Goal: Task Accomplishment & Management: Manage account settings

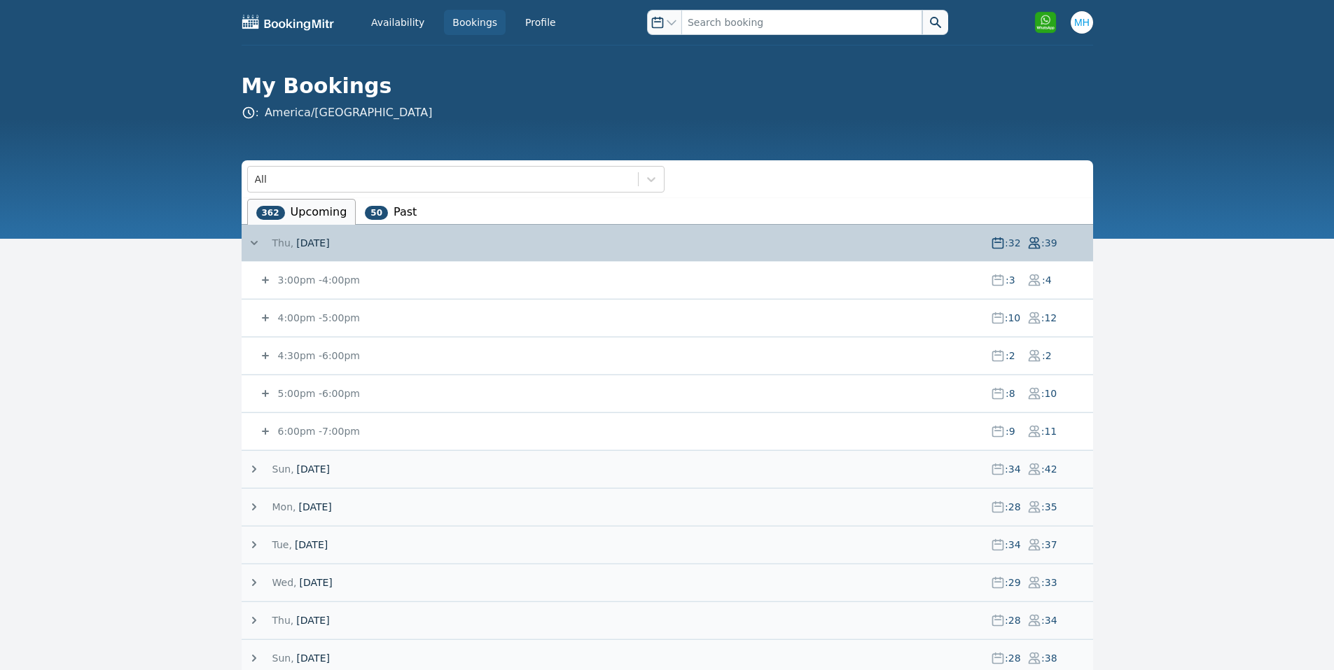
click at [329, 434] on small "6:00pm - 7:00pm" at bounding box center [317, 431] width 85 height 11
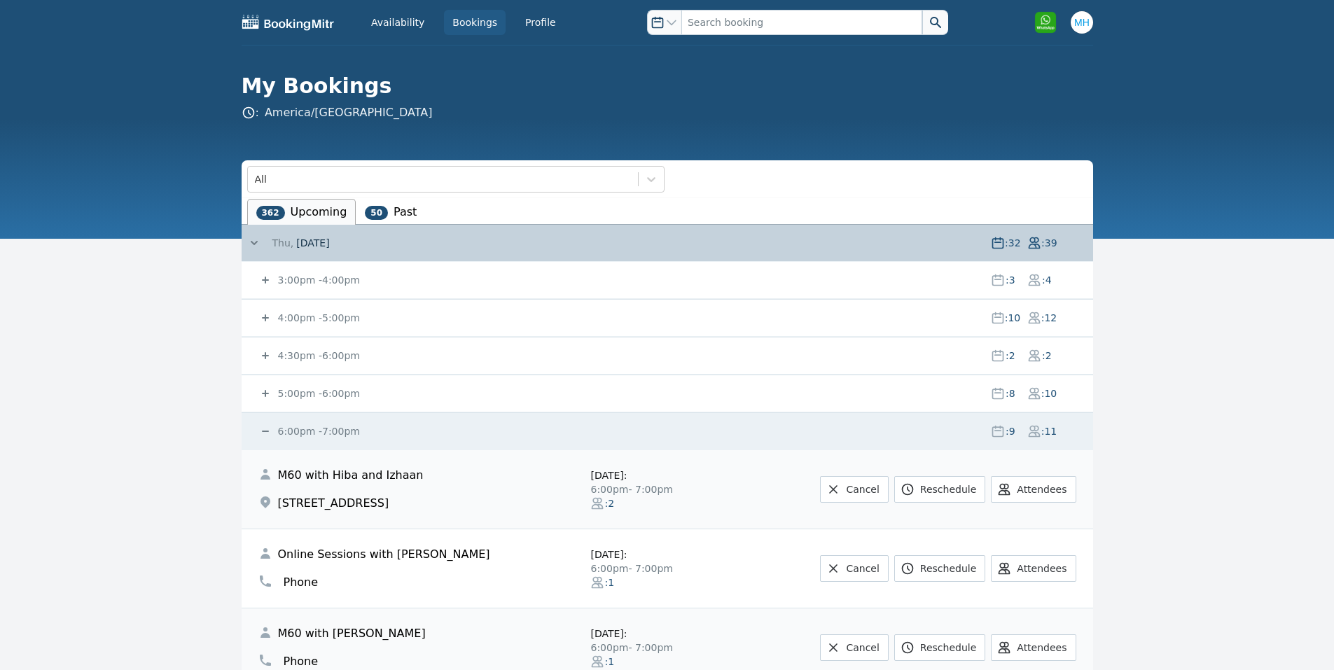
click at [329, 434] on small "6:00pm - 7:00pm" at bounding box center [317, 431] width 85 height 11
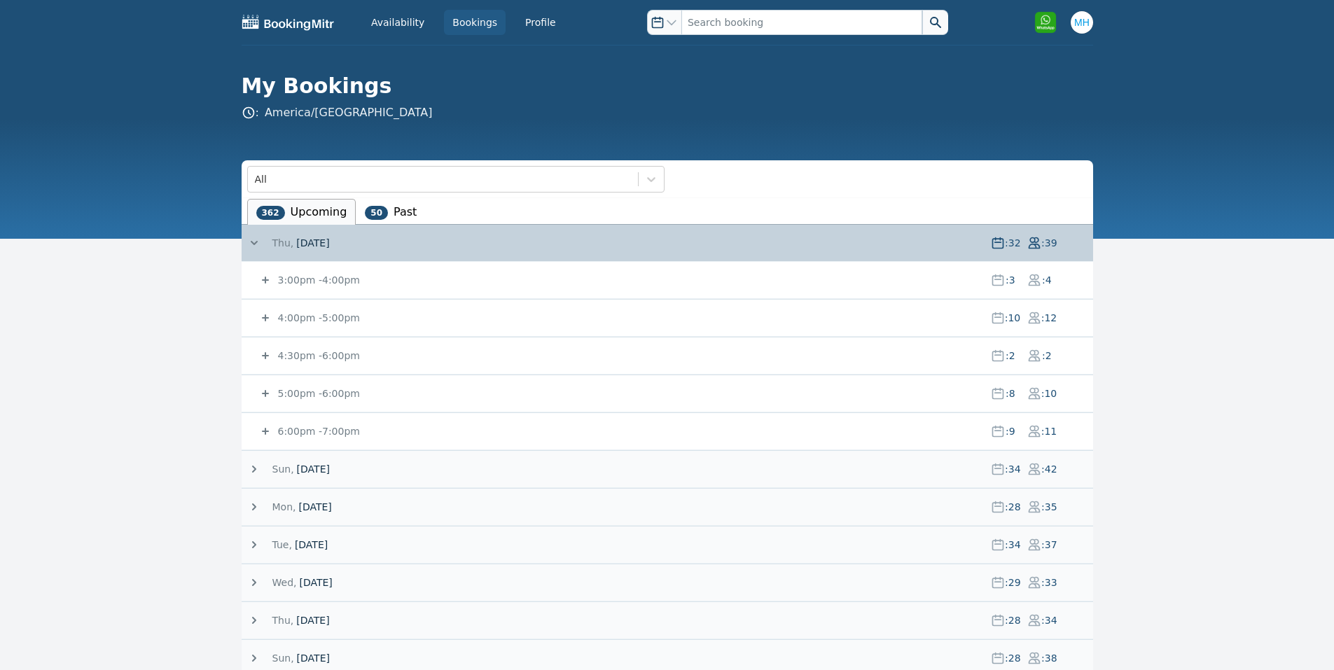
click at [328, 395] on small "5:00pm - 6:00pm" at bounding box center [317, 393] width 85 height 11
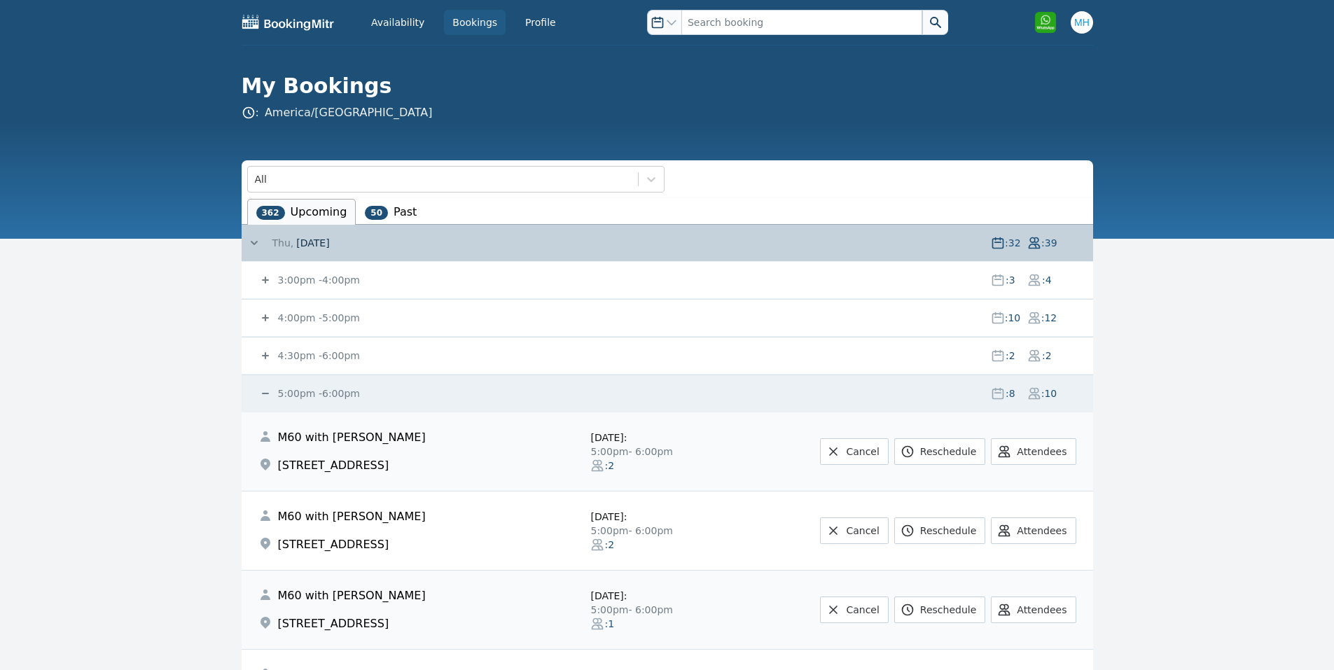
click at [328, 395] on small "5:00pm - 6:00pm" at bounding box center [317, 393] width 85 height 11
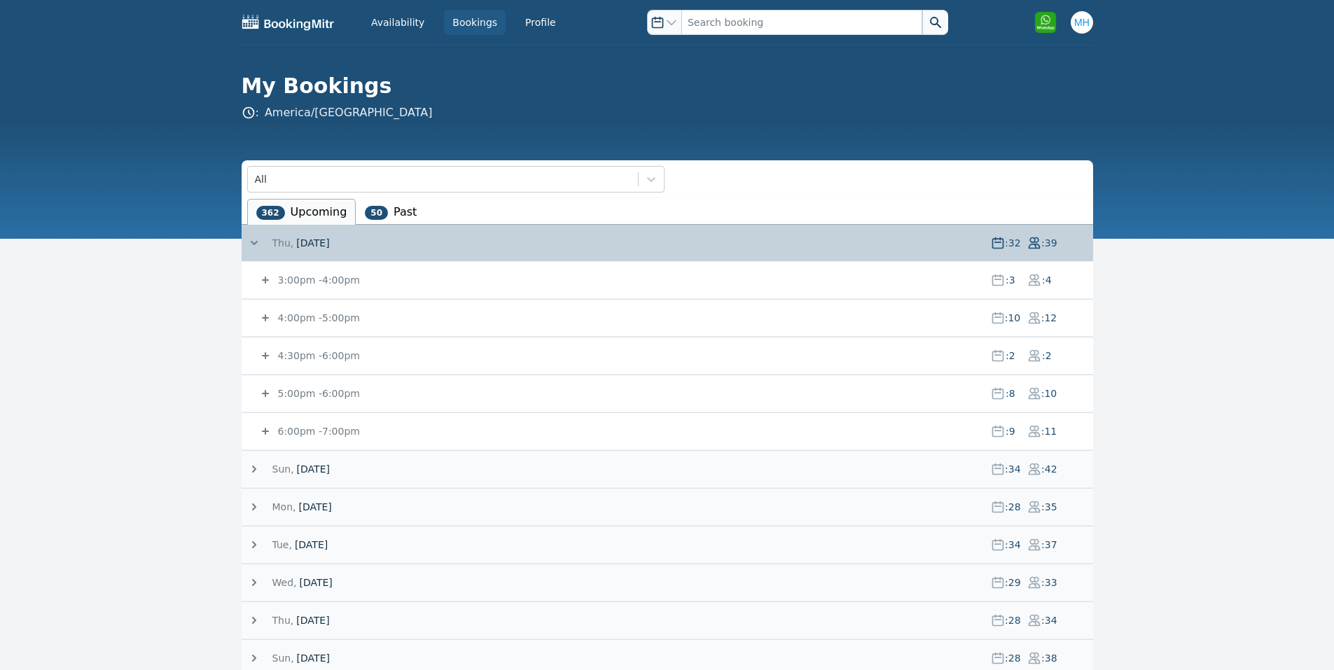
click at [308, 426] on small "6:00pm - 7:00pm" at bounding box center [317, 431] width 85 height 11
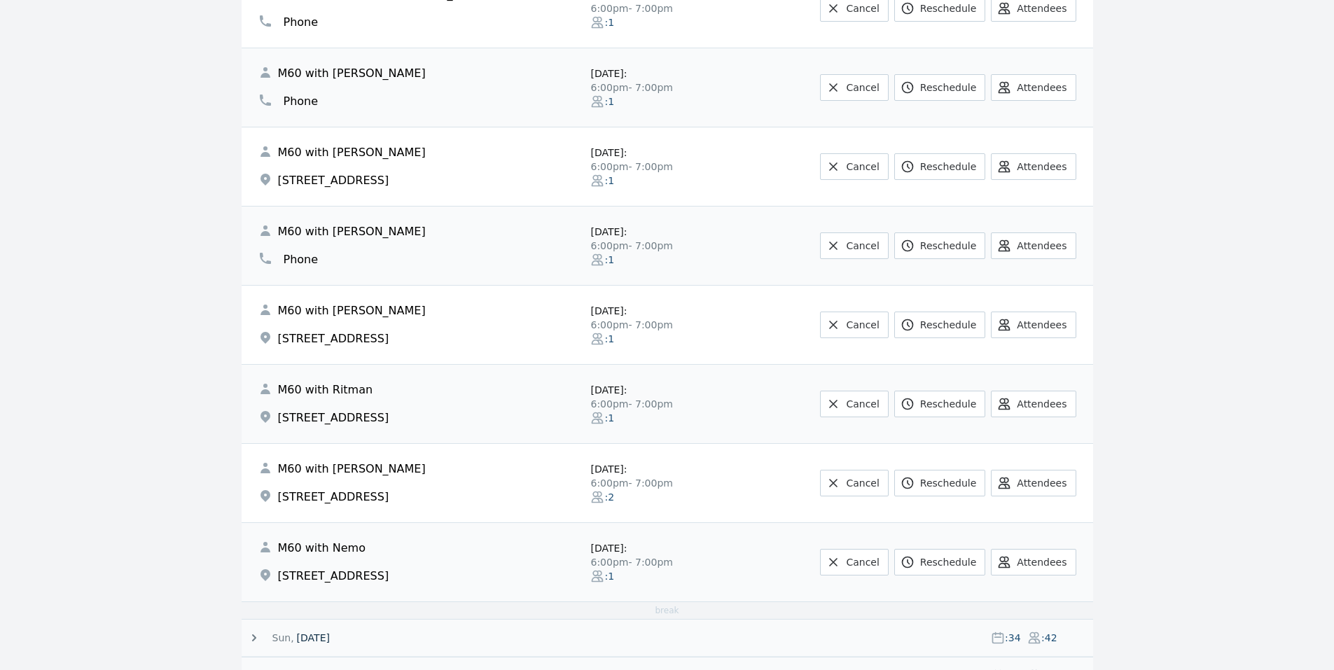
scroll to position [280, 0]
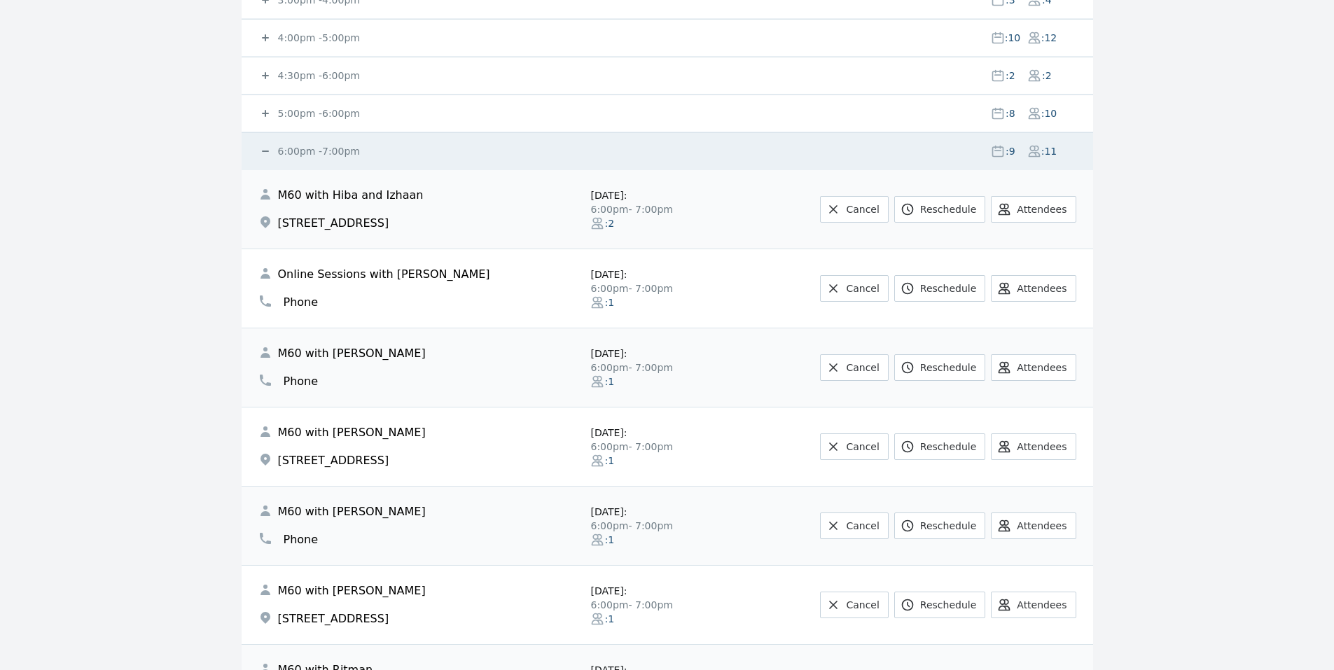
click at [296, 155] on small "6:00pm - 7:00pm" at bounding box center [317, 151] width 85 height 11
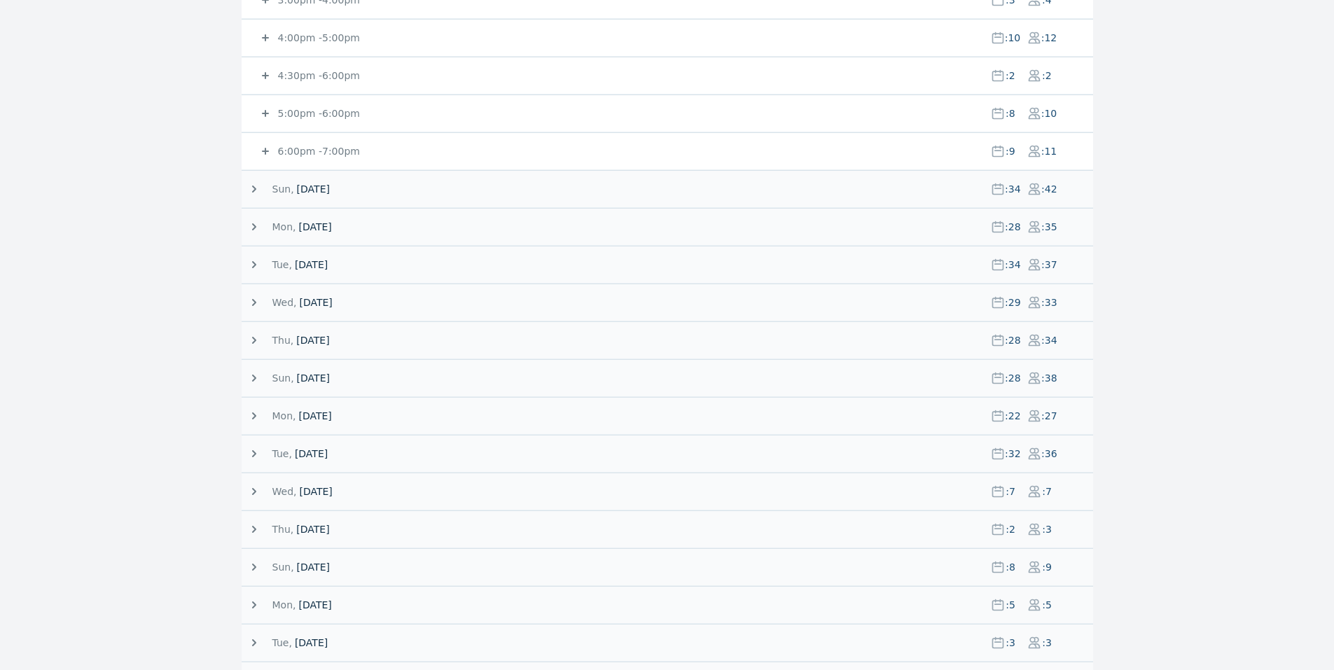
scroll to position [0, 0]
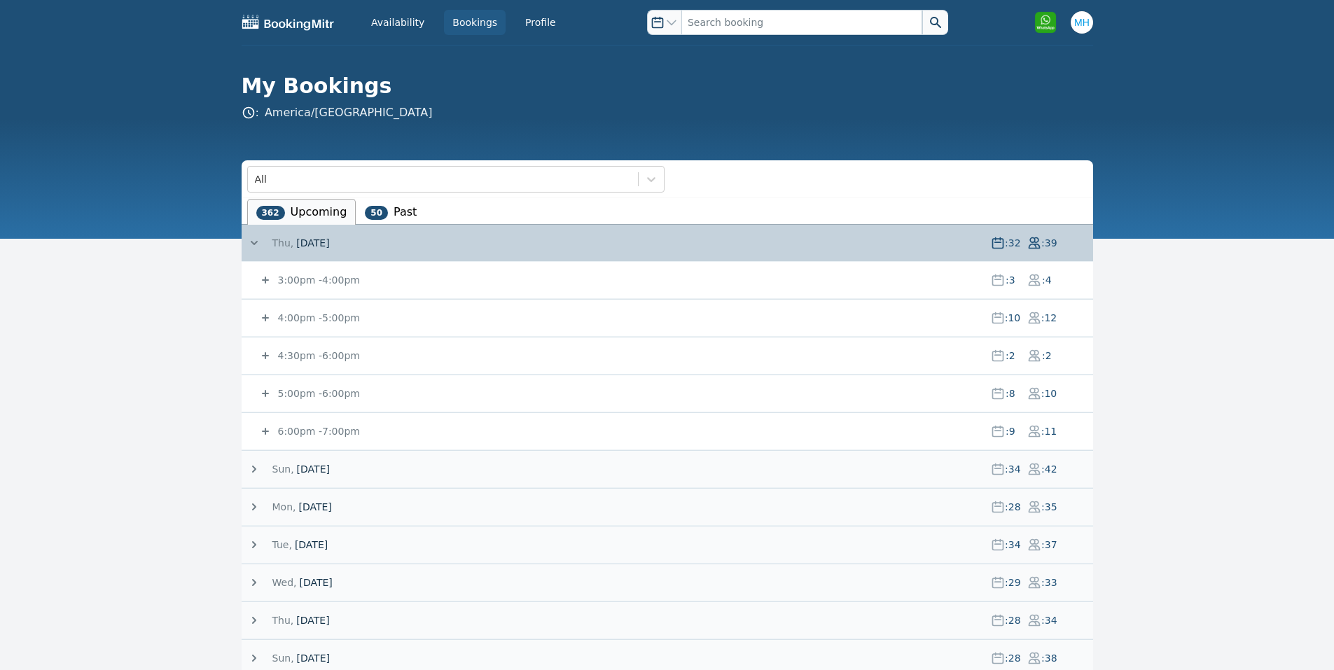
click at [312, 314] on small "4:00pm - 5:00pm" at bounding box center [317, 317] width 85 height 11
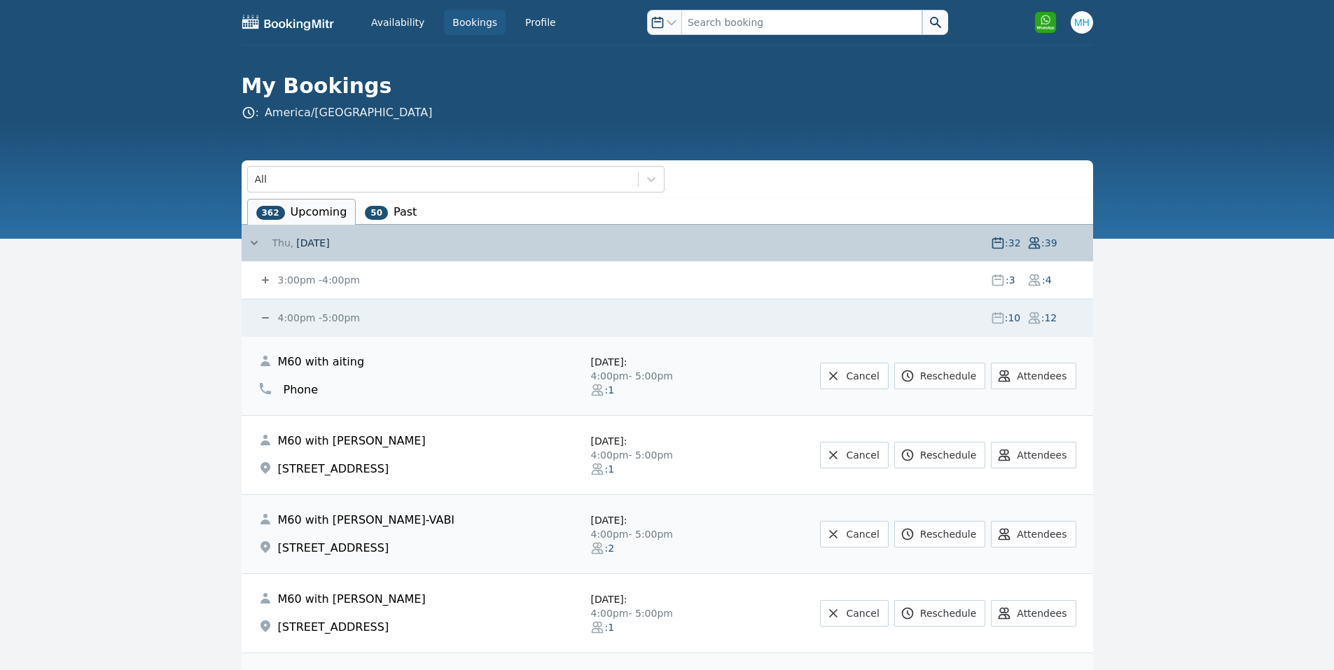
click at [280, 318] on small "4:00pm - 5:00pm" at bounding box center [317, 317] width 85 height 11
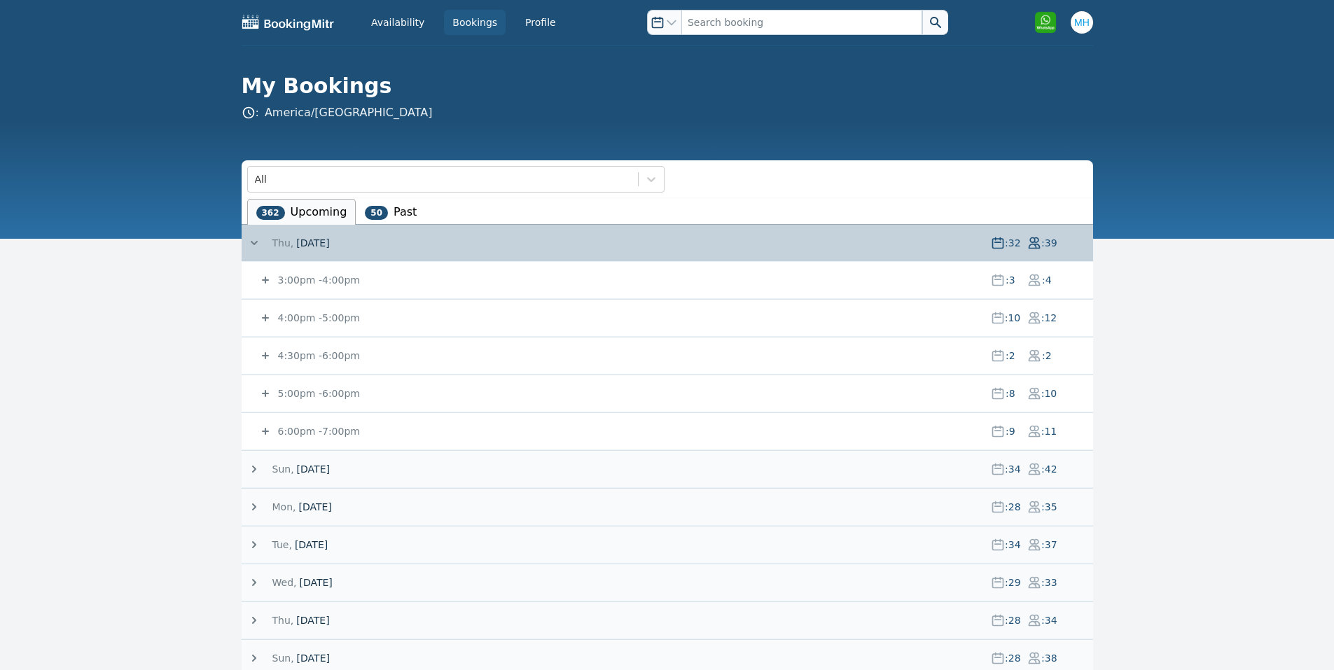
click at [312, 388] on small "5:00pm - 6:00pm" at bounding box center [317, 393] width 85 height 11
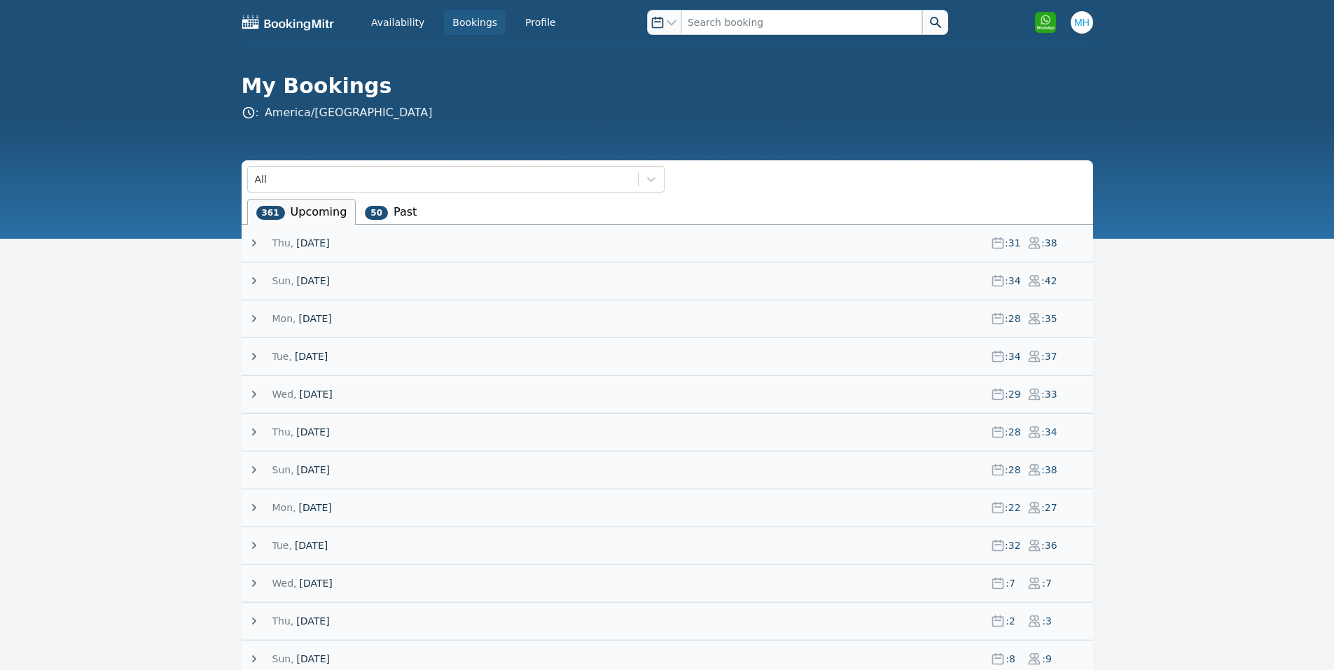
click at [329, 247] on span "[DATE]" at bounding box center [312, 243] width 33 height 14
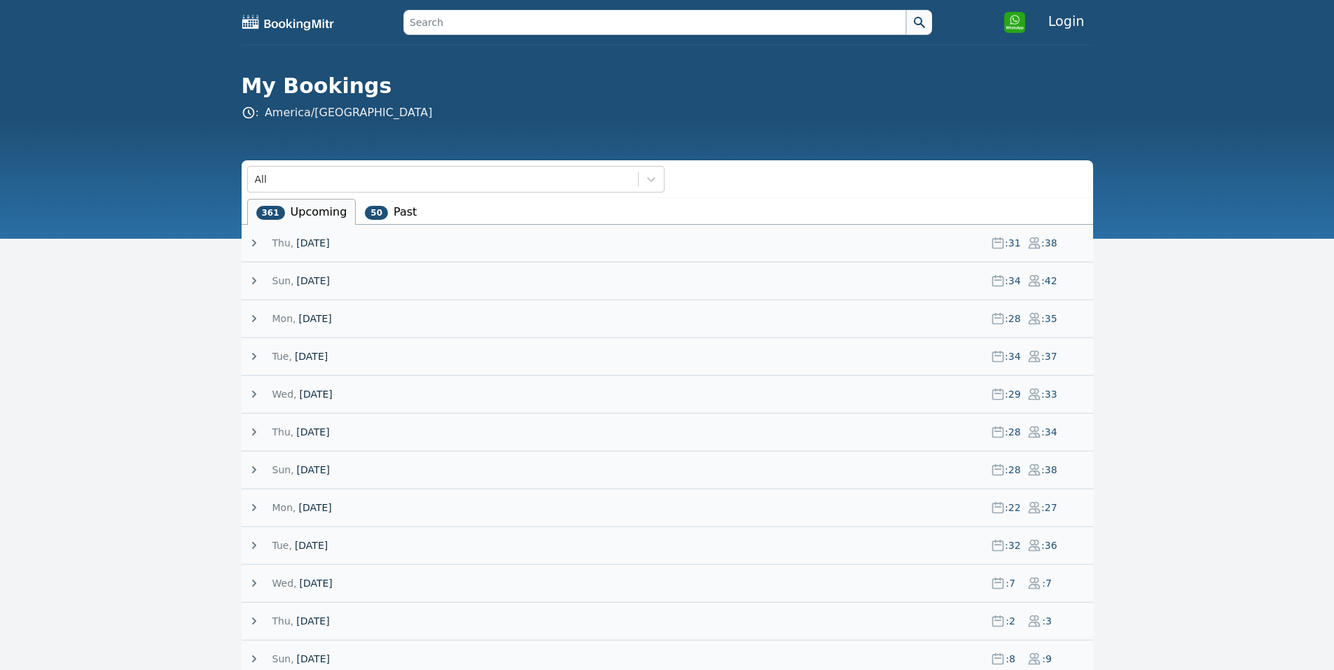
click at [307, 249] on span "[DATE]" at bounding box center [312, 243] width 33 height 14
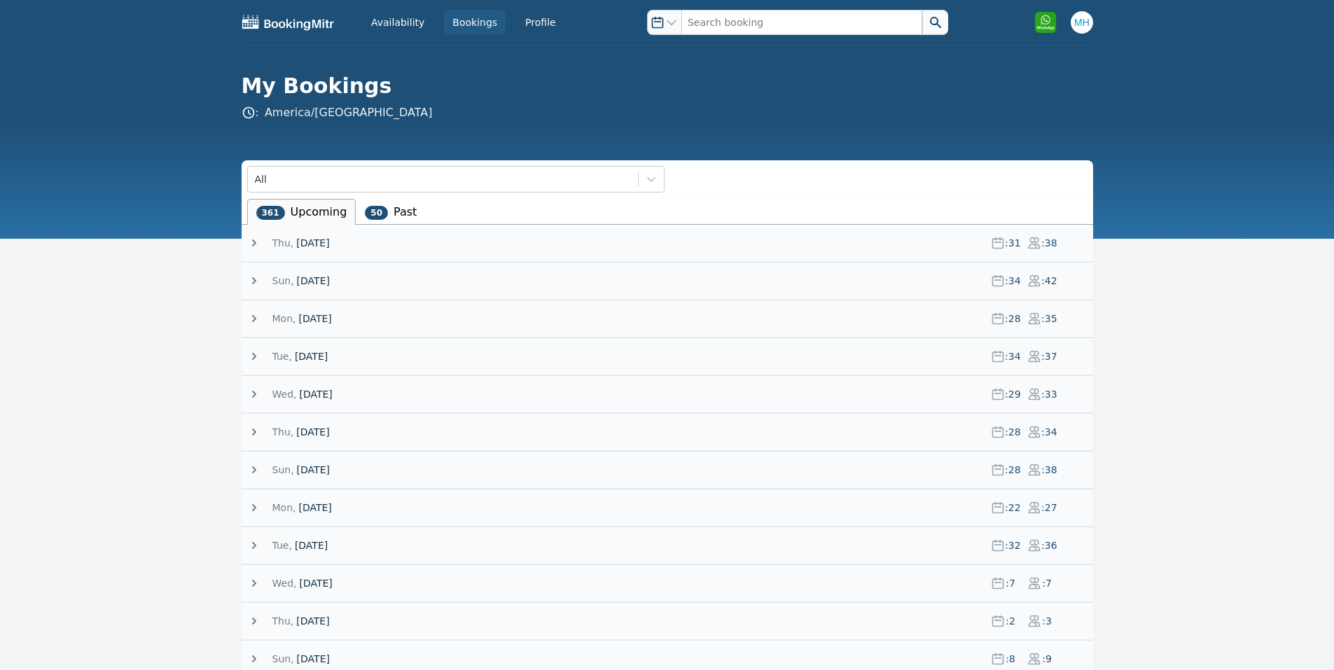
click at [308, 238] on span "[DATE]" at bounding box center [312, 243] width 33 height 14
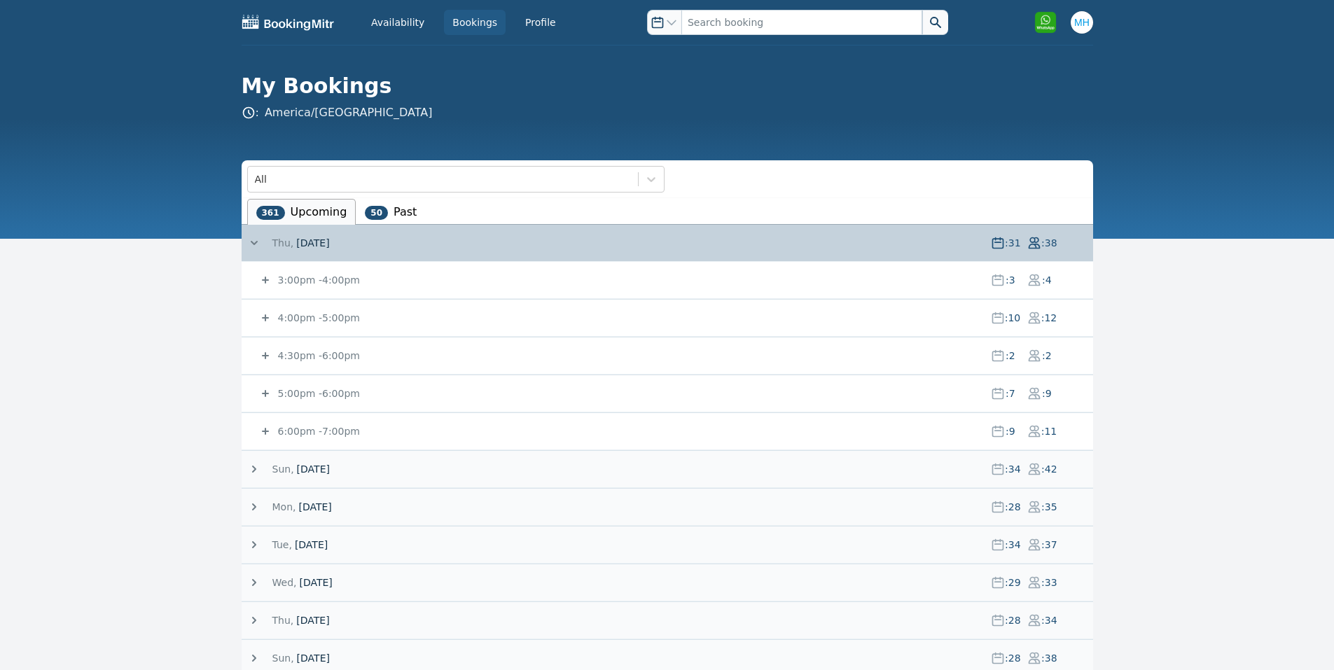
click at [298, 424] on div "6:00pm - 7:00pm : 9 : 11" at bounding box center [675, 431] width 835 height 36
click at [298, 431] on small "6:00pm - 7:00pm" at bounding box center [317, 431] width 85 height 11
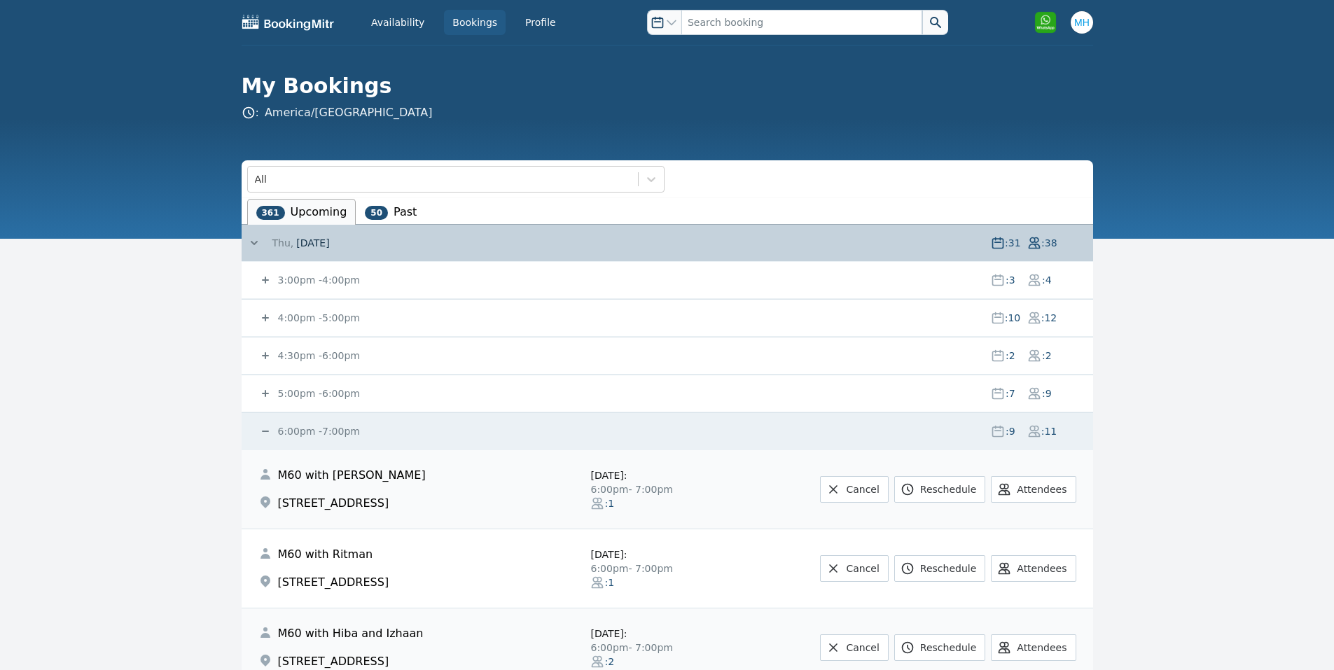
click at [304, 240] on span "[DATE]" at bounding box center [312, 243] width 33 height 14
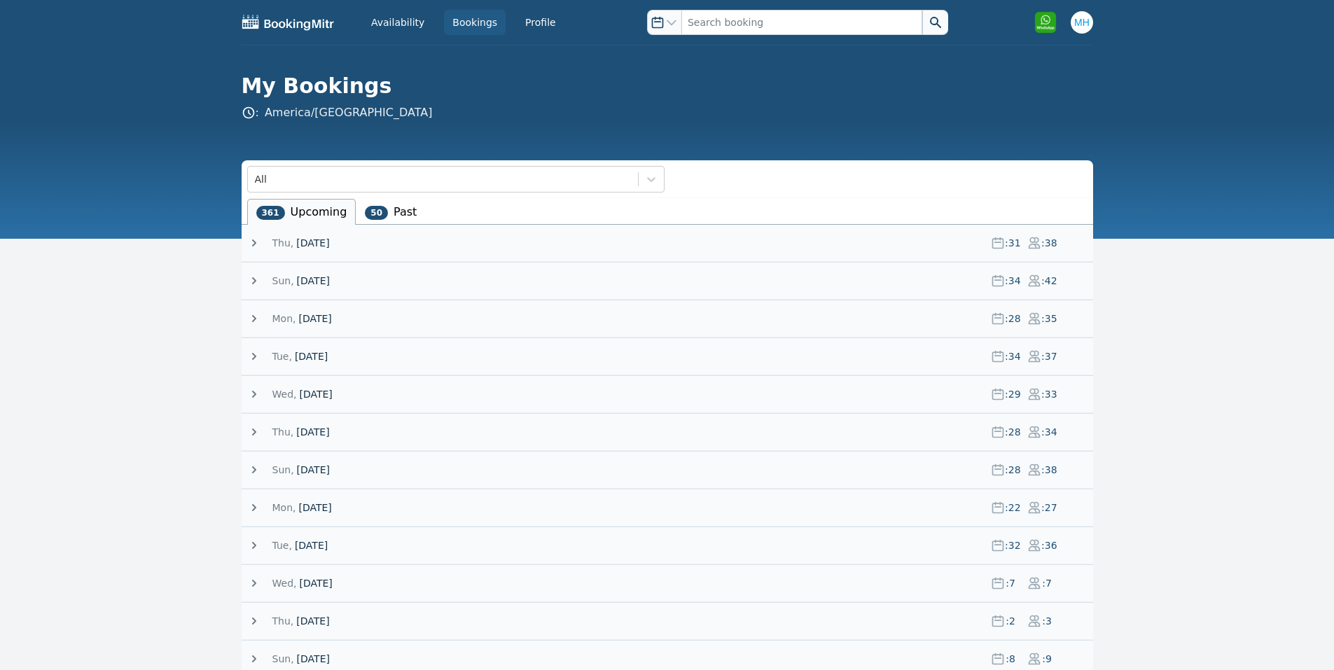
click at [304, 242] on span "[DATE]" at bounding box center [312, 243] width 33 height 14
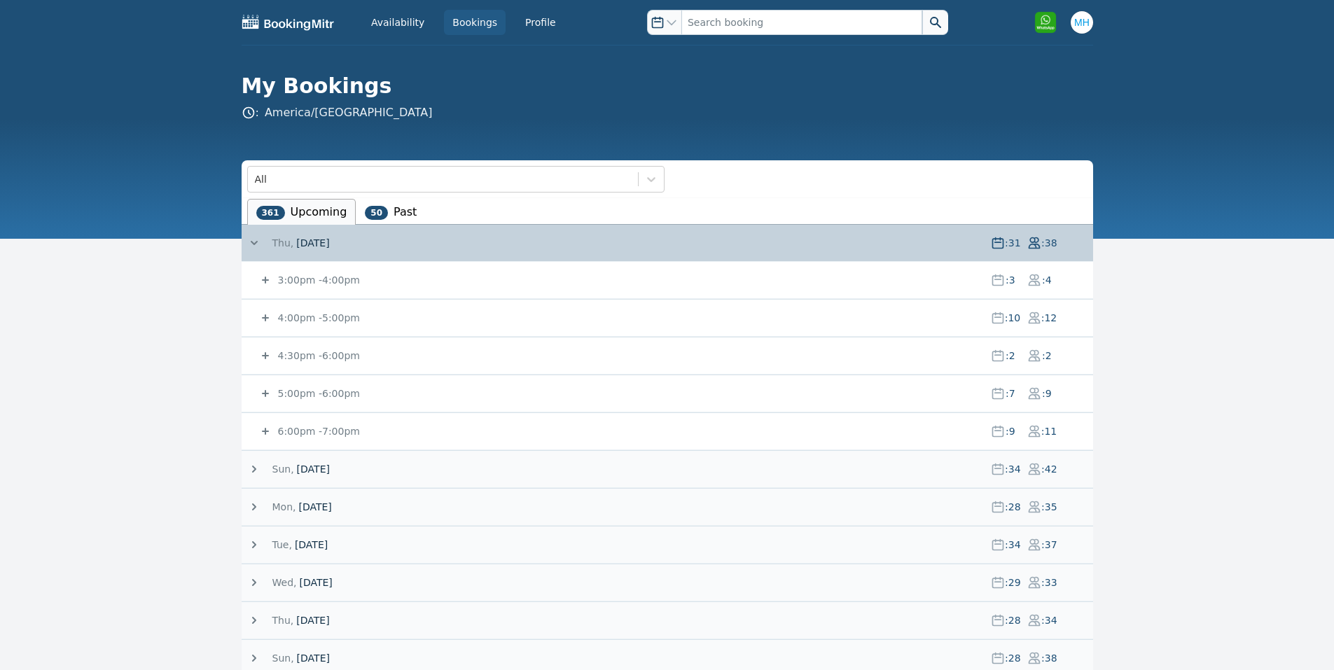
click at [320, 430] on small "6:00pm - 7:00pm" at bounding box center [317, 431] width 85 height 11
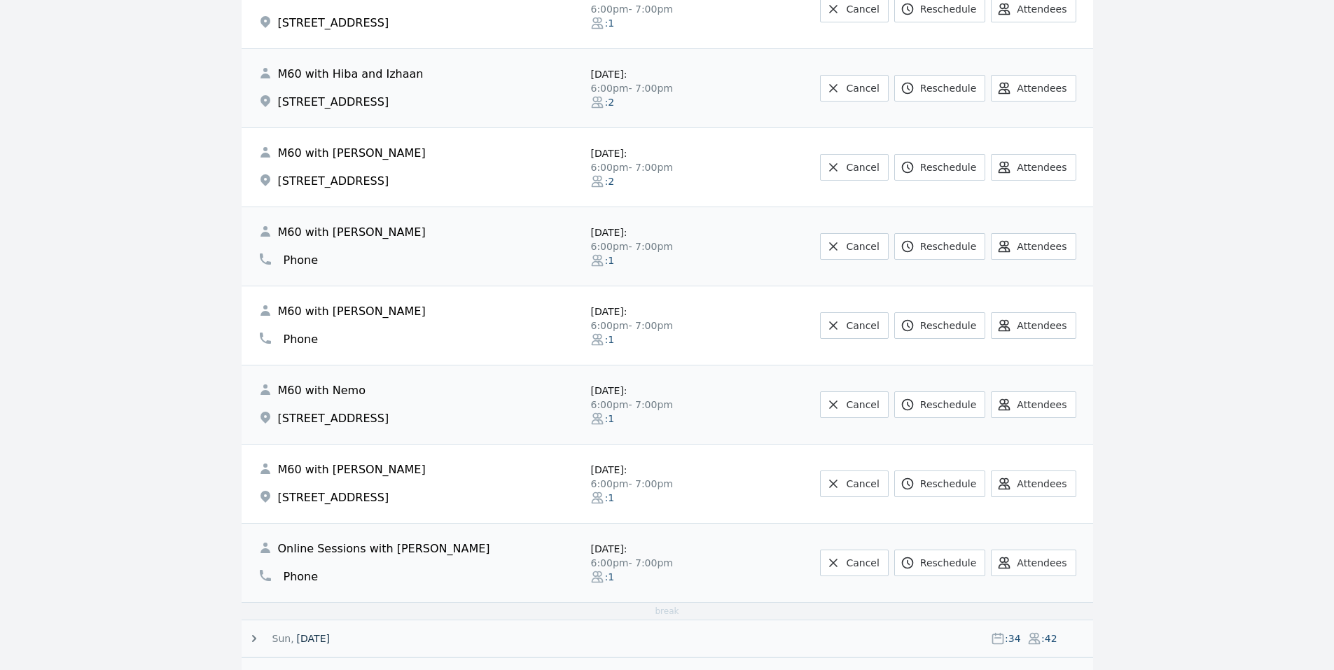
scroll to position [560, 0]
click at [875, 237] on link "Cancel" at bounding box center [854, 246] width 68 height 27
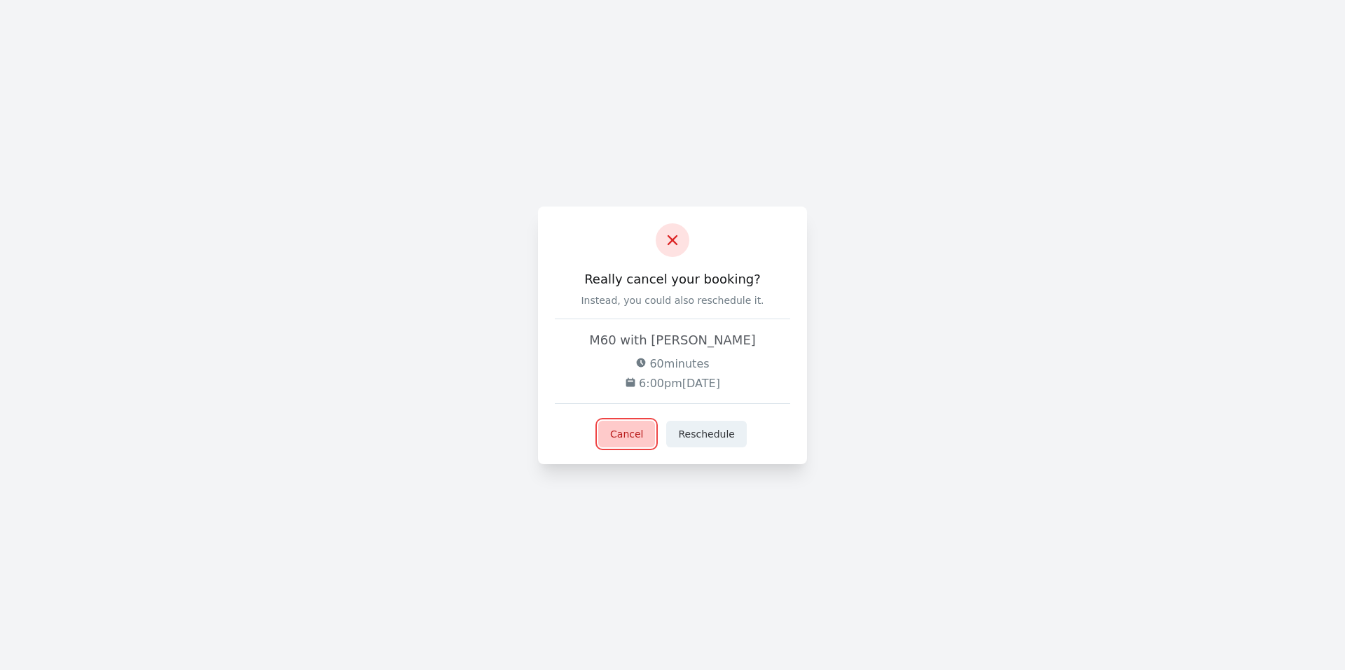
click at [652, 431] on button "Cancel" at bounding box center [626, 434] width 57 height 27
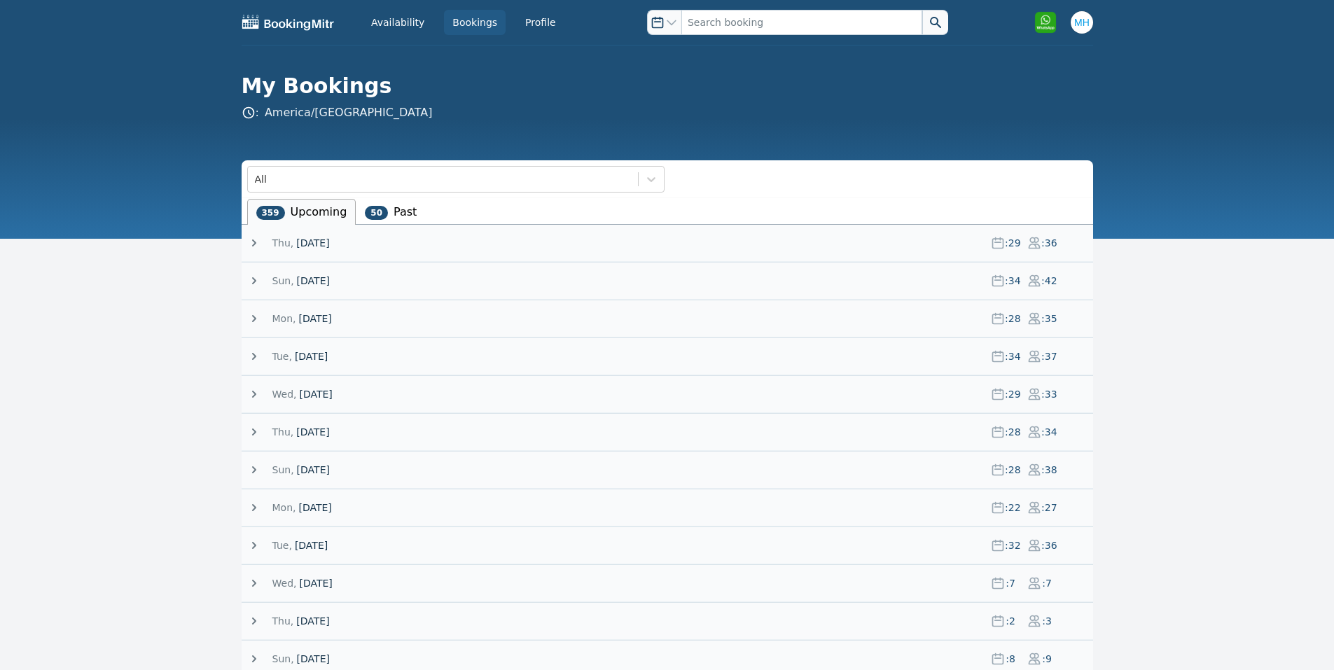
click at [325, 359] on span "[DATE]" at bounding box center [311, 357] width 33 height 14
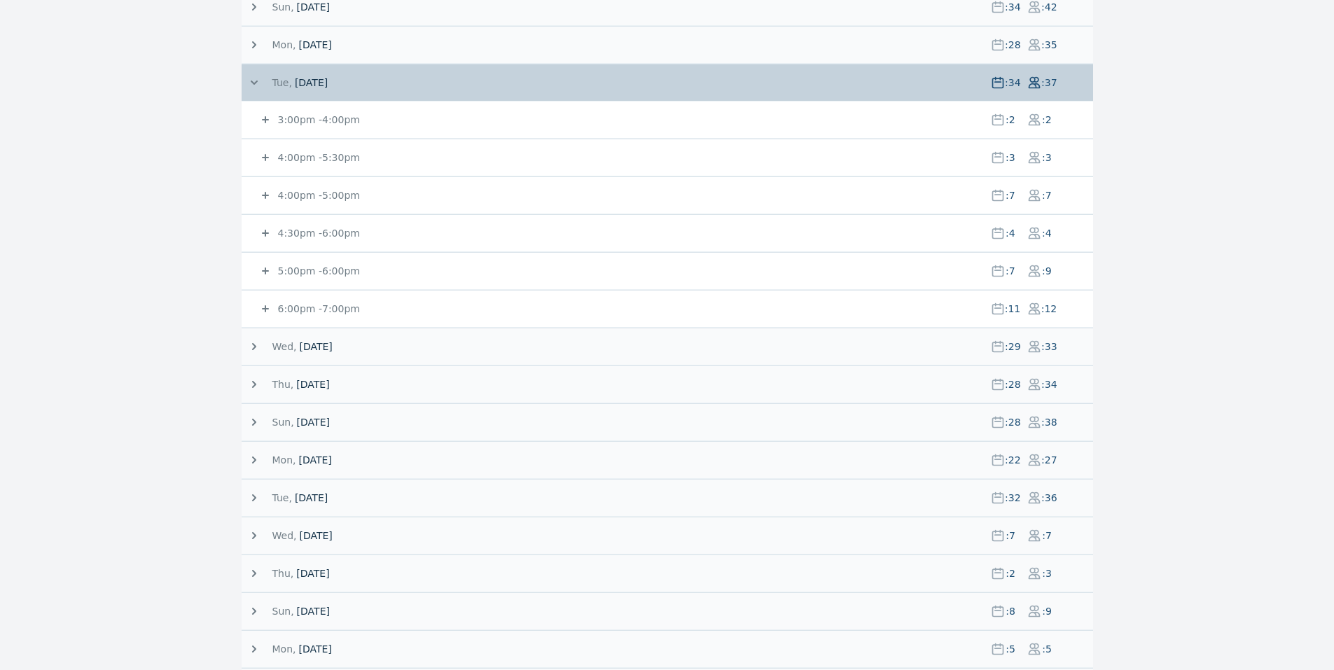
scroll to position [280, 0]
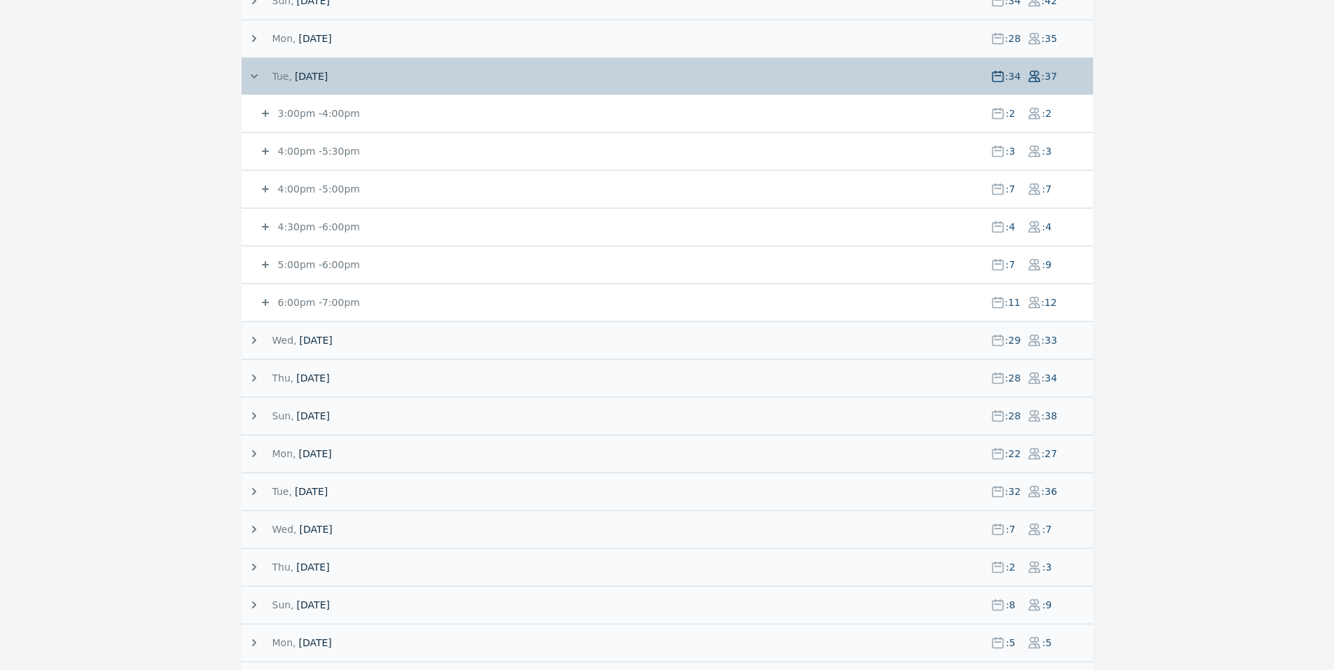
click at [304, 295] on div "6:00pm - 7:00pm : 11 : 12" at bounding box center [675, 302] width 835 height 36
click at [306, 297] on small "6:00pm - 7:00pm" at bounding box center [317, 302] width 85 height 11
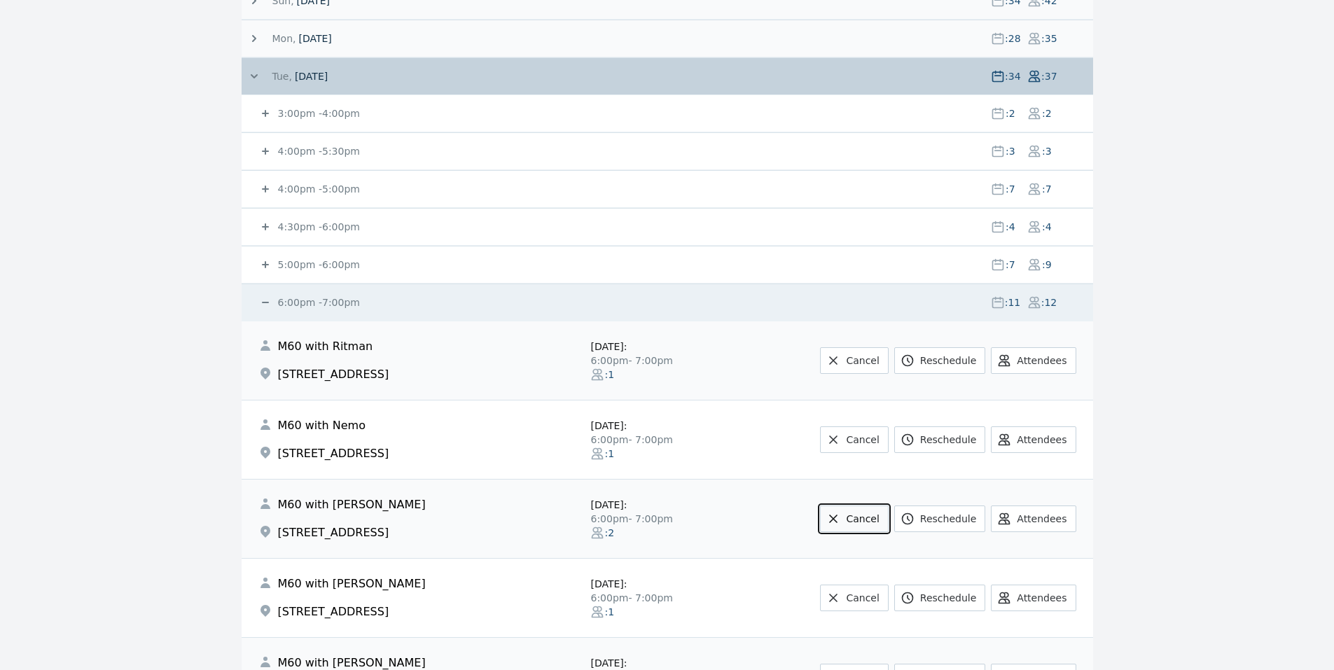
click at [859, 530] on link "Cancel" at bounding box center [854, 519] width 68 height 27
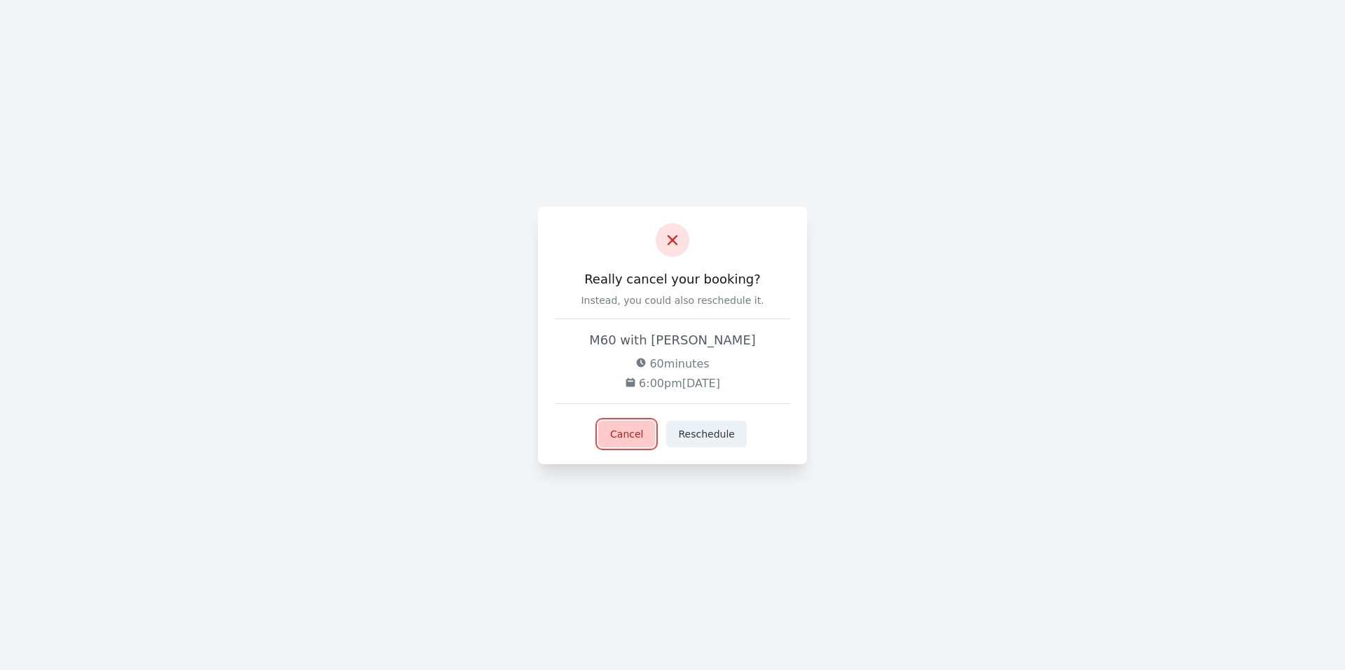
click at [617, 442] on button "Cancel" at bounding box center [626, 434] width 57 height 27
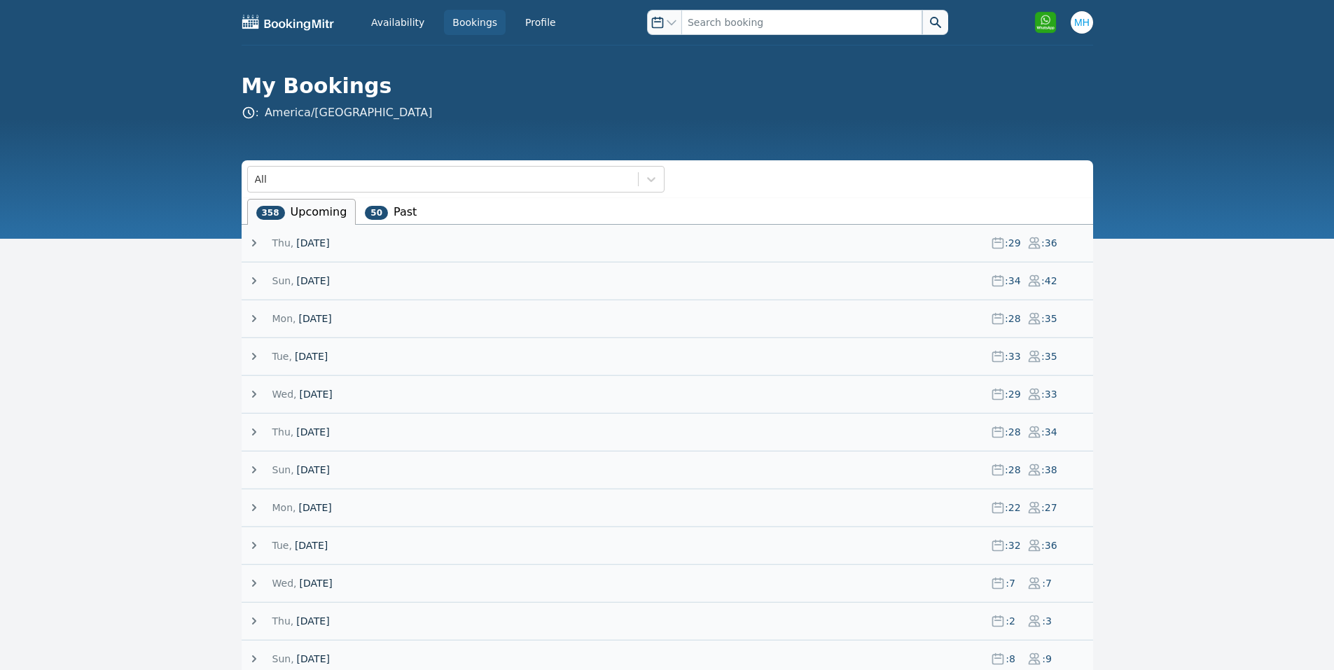
click at [303, 244] on span "[DATE]" at bounding box center [312, 243] width 33 height 14
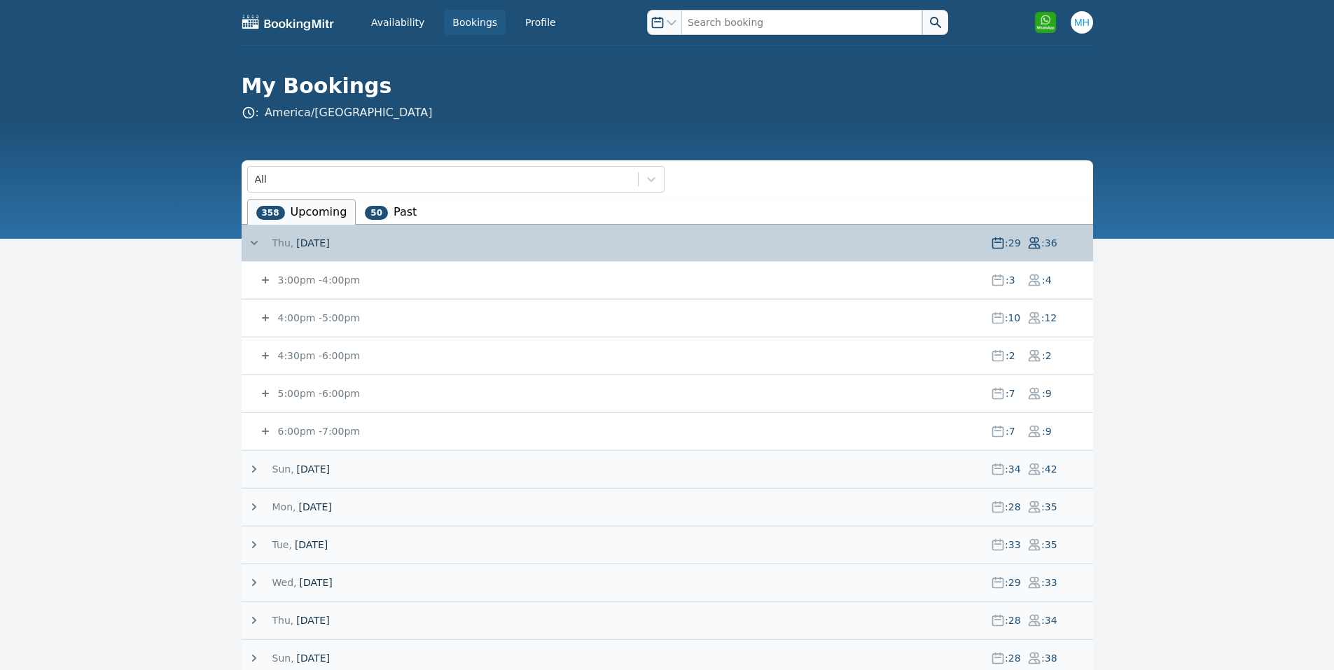
click at [329, 431] on small "6:00pm - 7:00pm" at bounding box center [317, 431] width 85 height 11
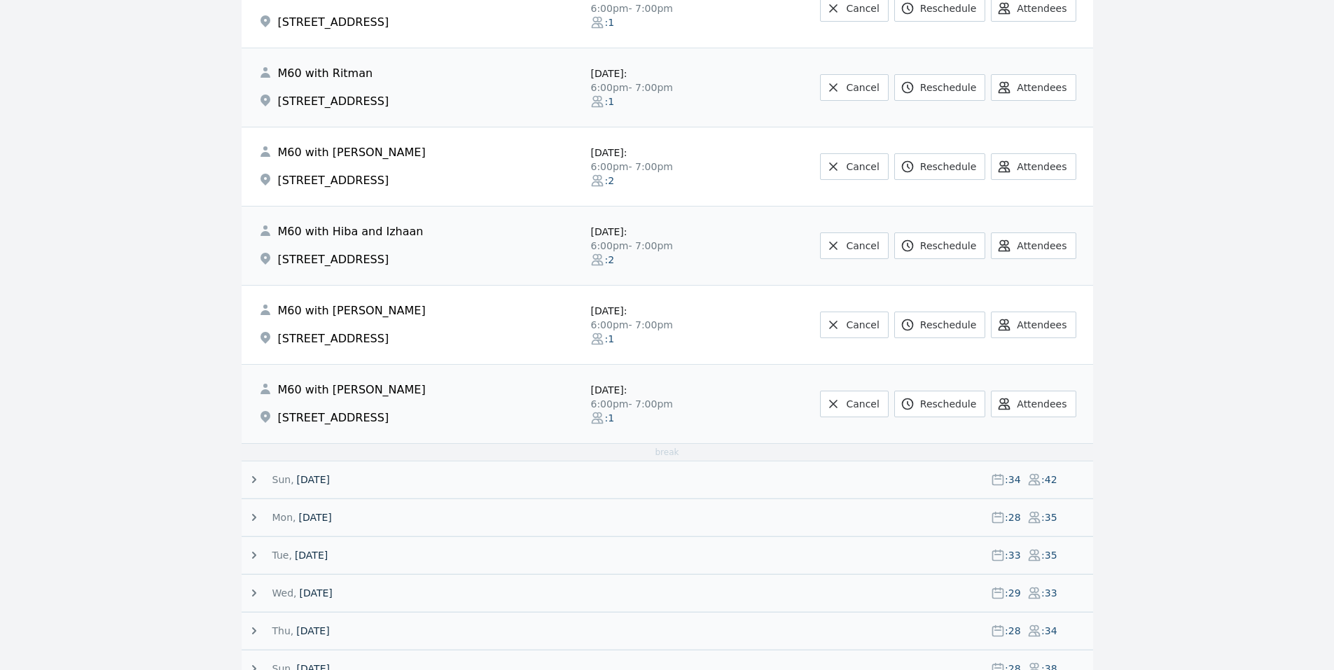
scroll to position [280, 0]
